Goal: Task Accomplishment & Management: Manage account settings

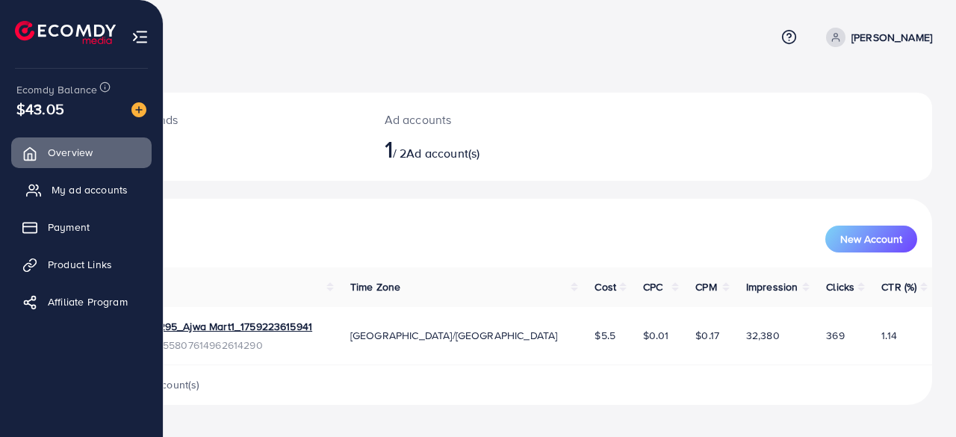
click at [52, 189] on span "My ad accounts" at bounding box center [90, 189] width 76 height 15
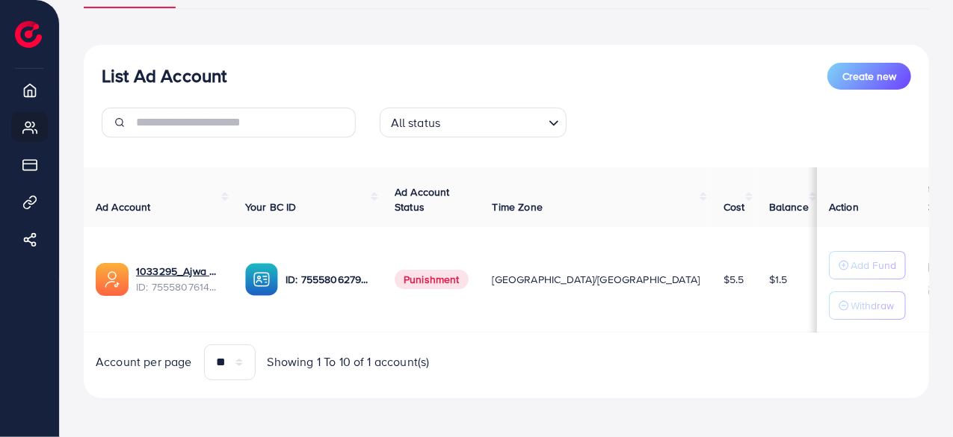
scroll to position [139, 0]
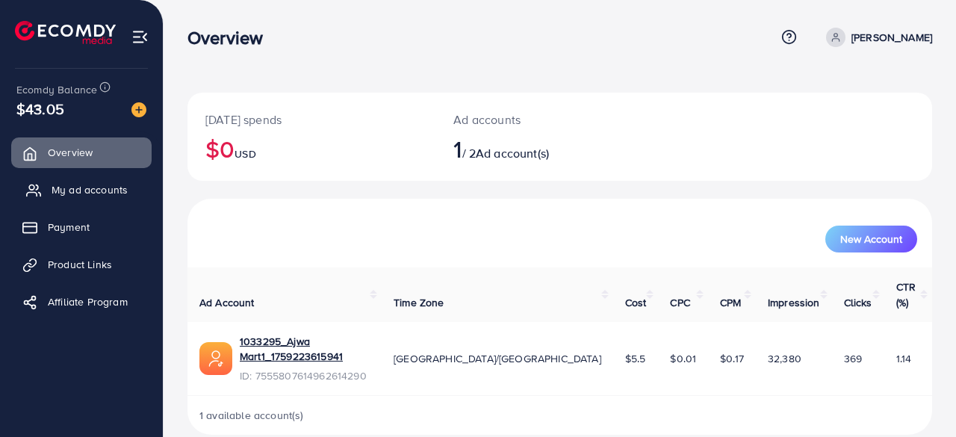
click at [75, 180] on link "My ad accounts" at bounding box center [81, 190] width 140 height 30
